Goal: Task Accomplishment & Management: Manage account settings

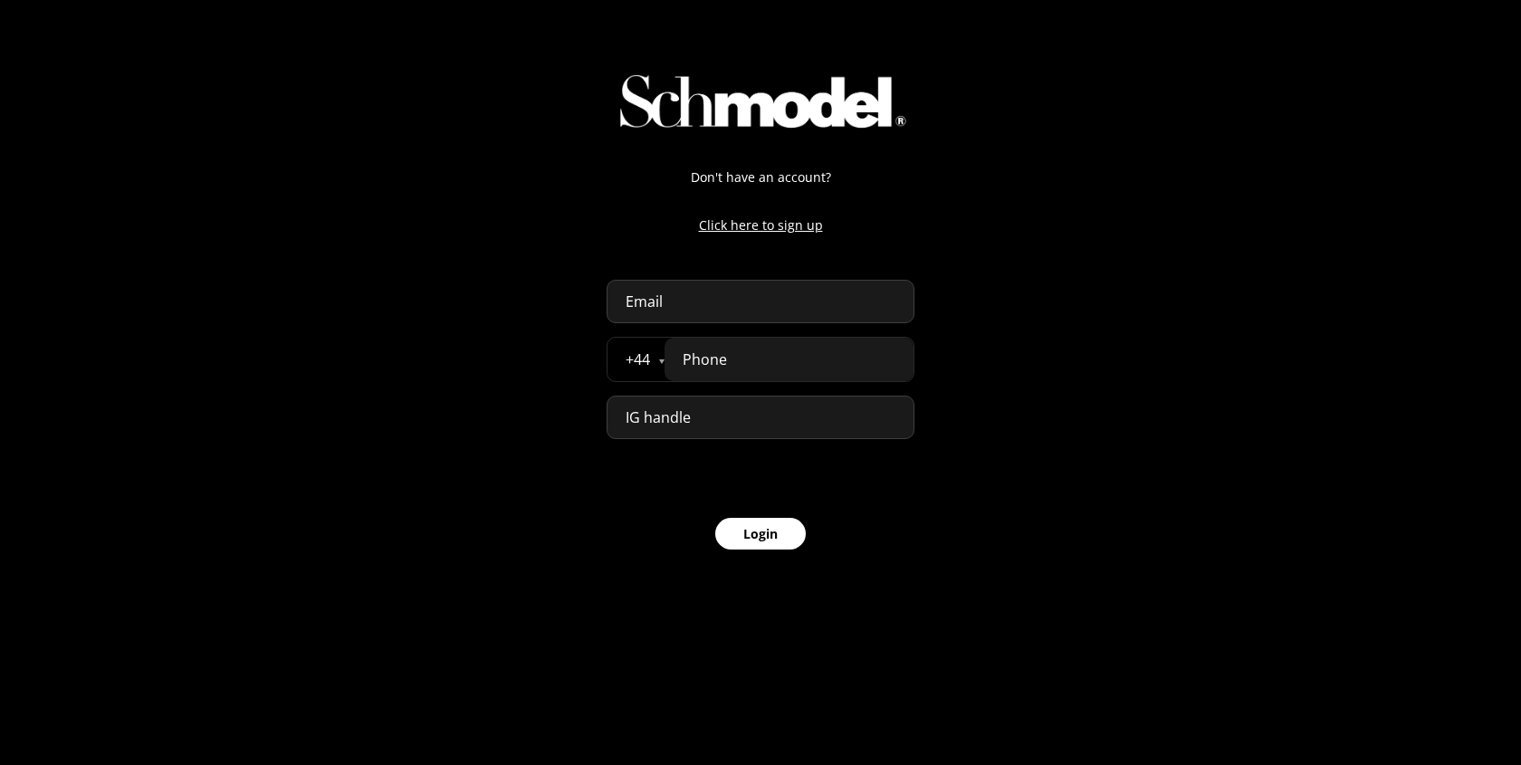
select select "GB"
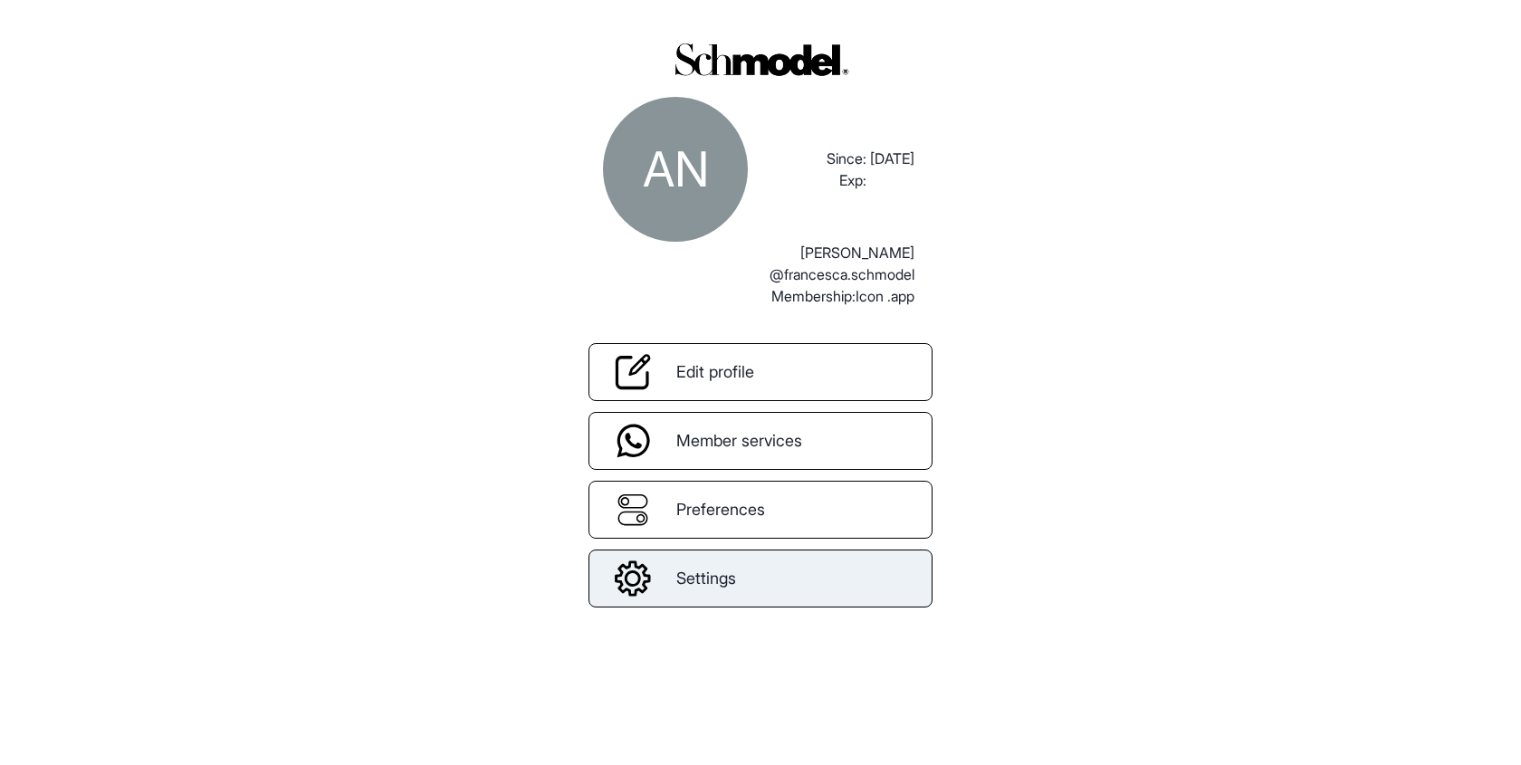
click at [830, 588] on link "Settings" at bounding box center [760, 579] width 344 height 58
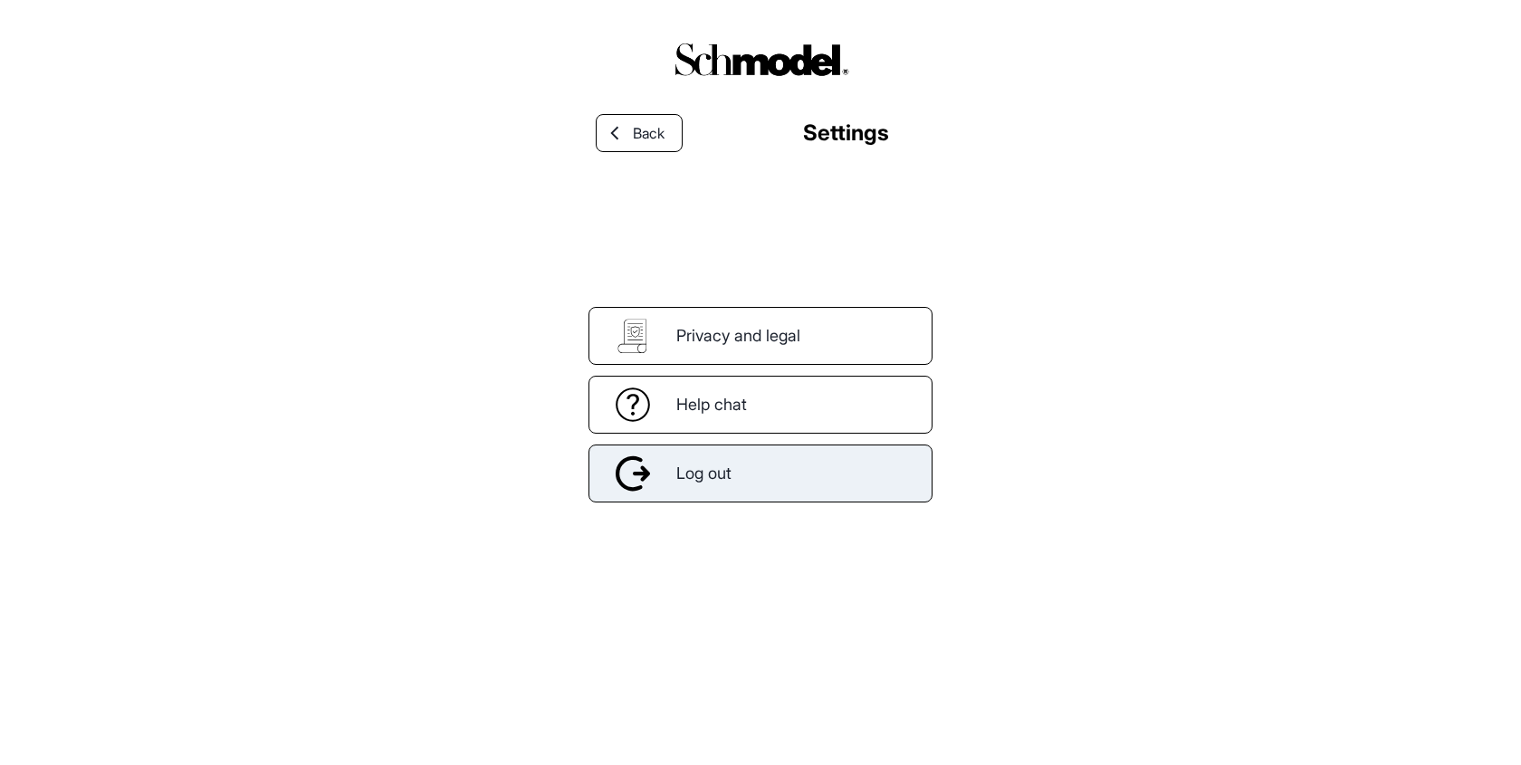
click at [819, 473] on div "Log out" at bounding box center [760, 473] width 344 height 58
